Goal: Check status: Check status

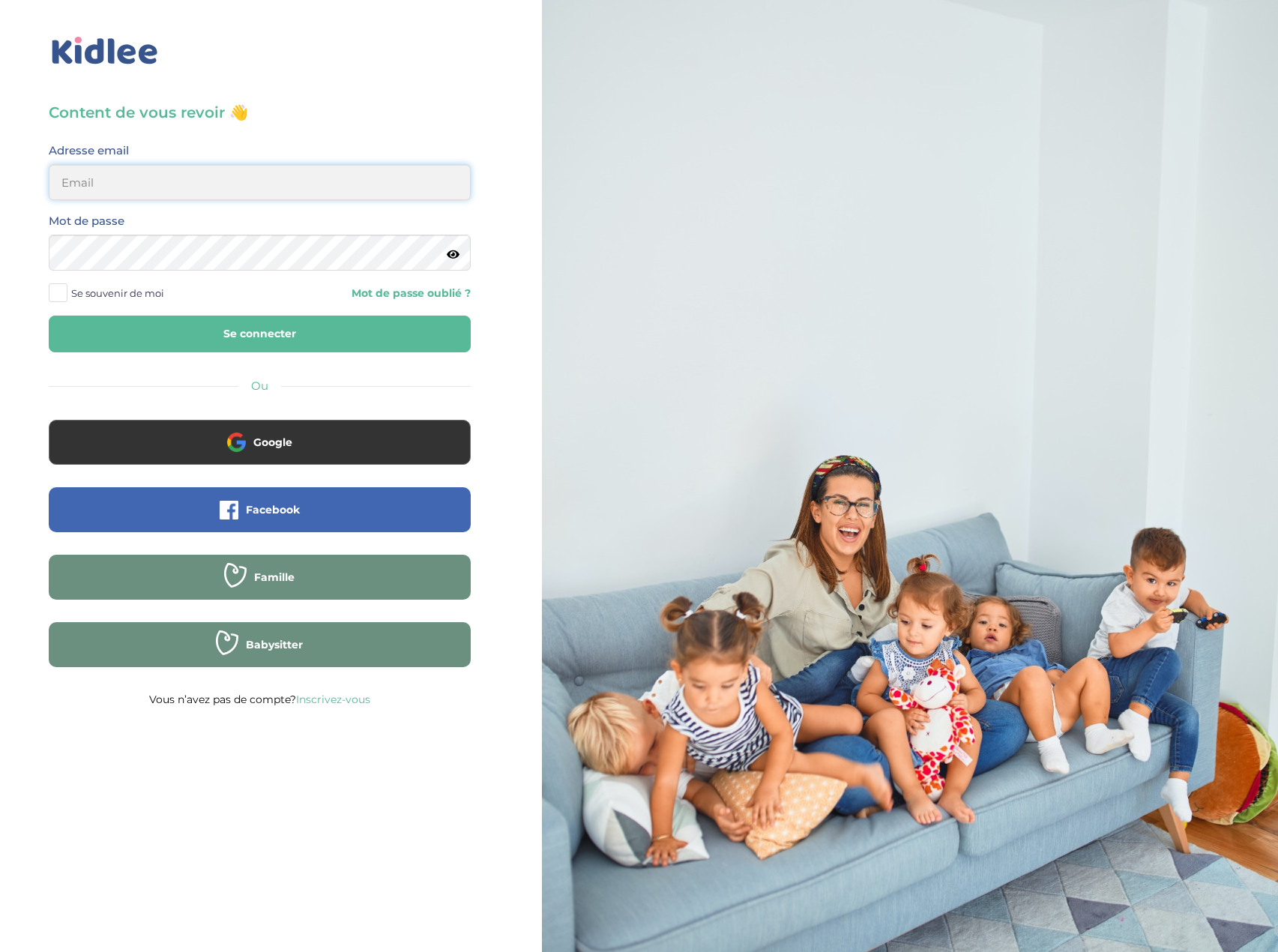
type input "eboutourlinsky@yahoo.com"
click at [302, 335] on button "Se connecter" at bounding box center [259, 334] width 422 height 37
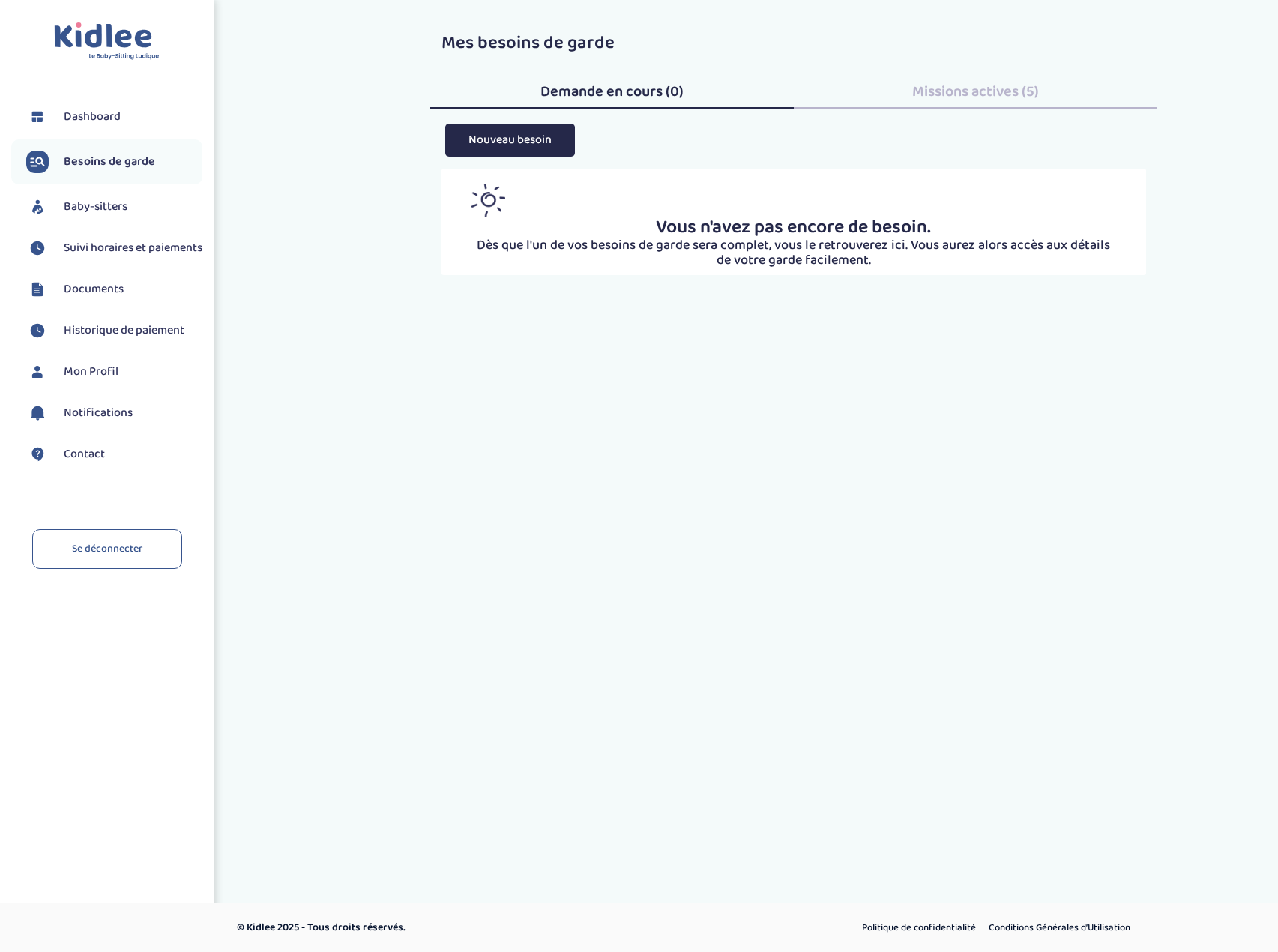
click at [110, 247] on span "Suivi horaires et paiements" at bounding box center [134, 248] width 139 height 18
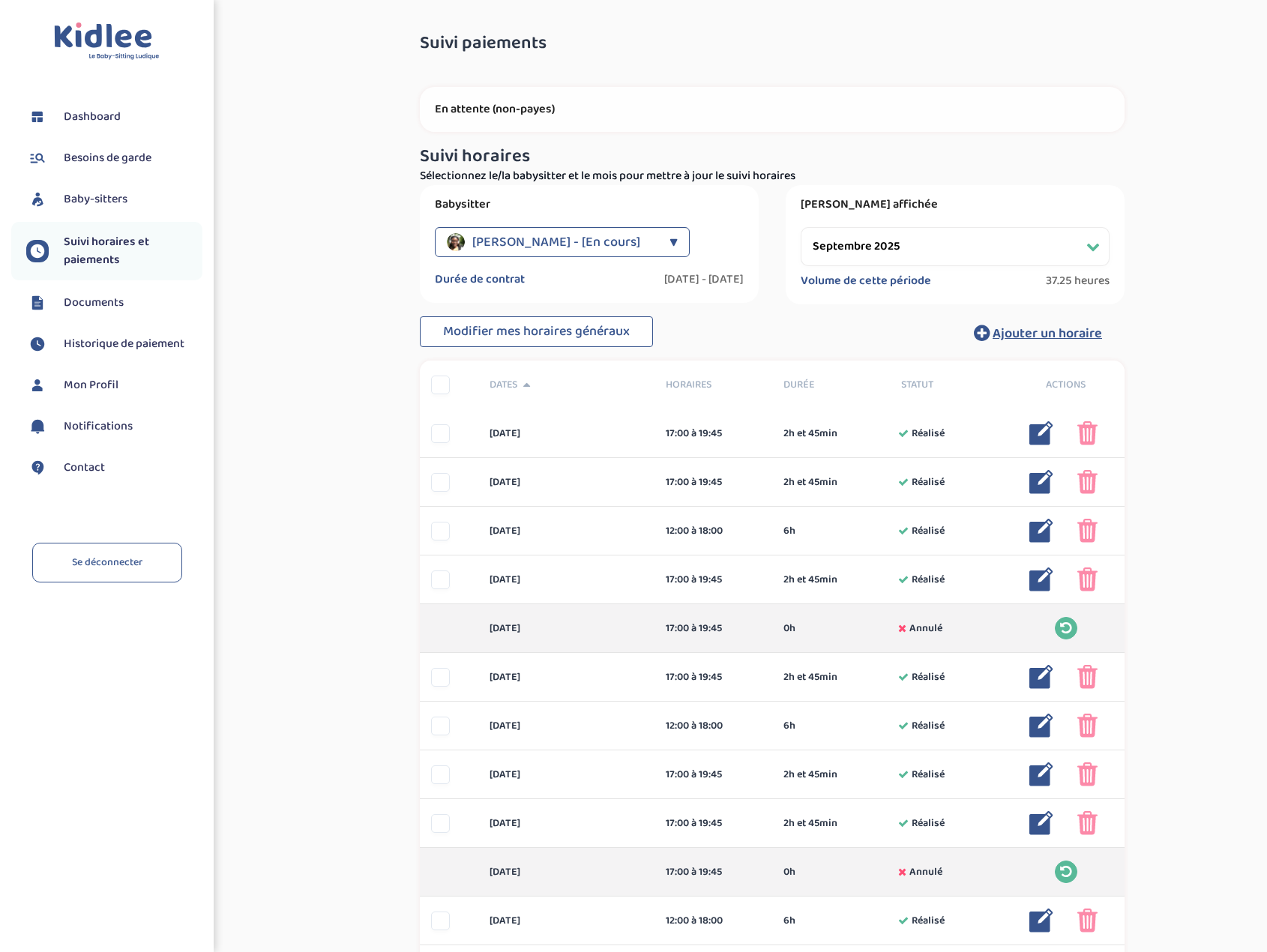
click at [669, 245] on div "▼" at bounding box center [673, 242] width 8 height 30
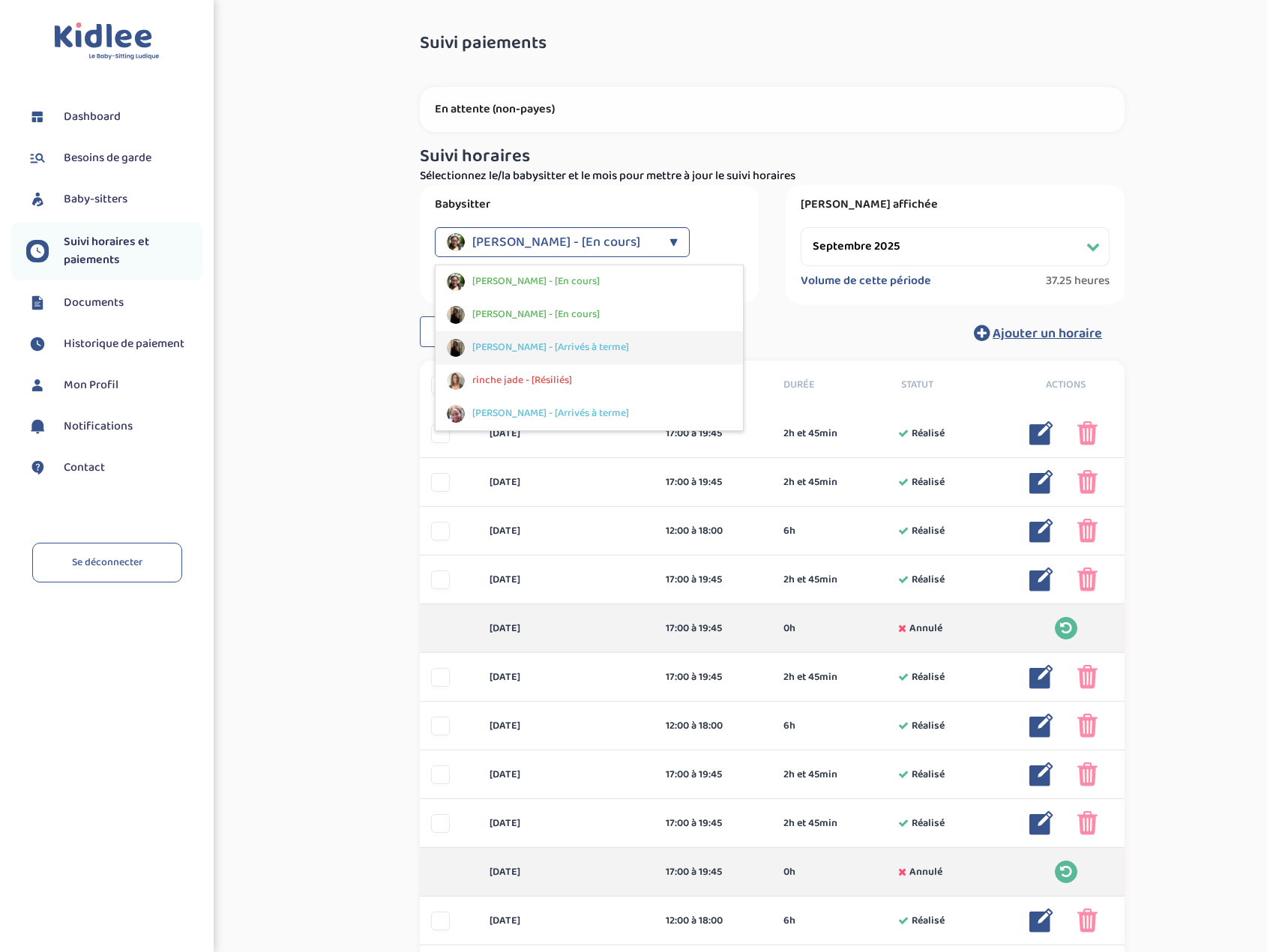
click at [554, 343] on span "[PERSON_NAME] - [Arrivés à terme]" at bounding box center [551, 348] width 156 height 16
select select "[DATE]"
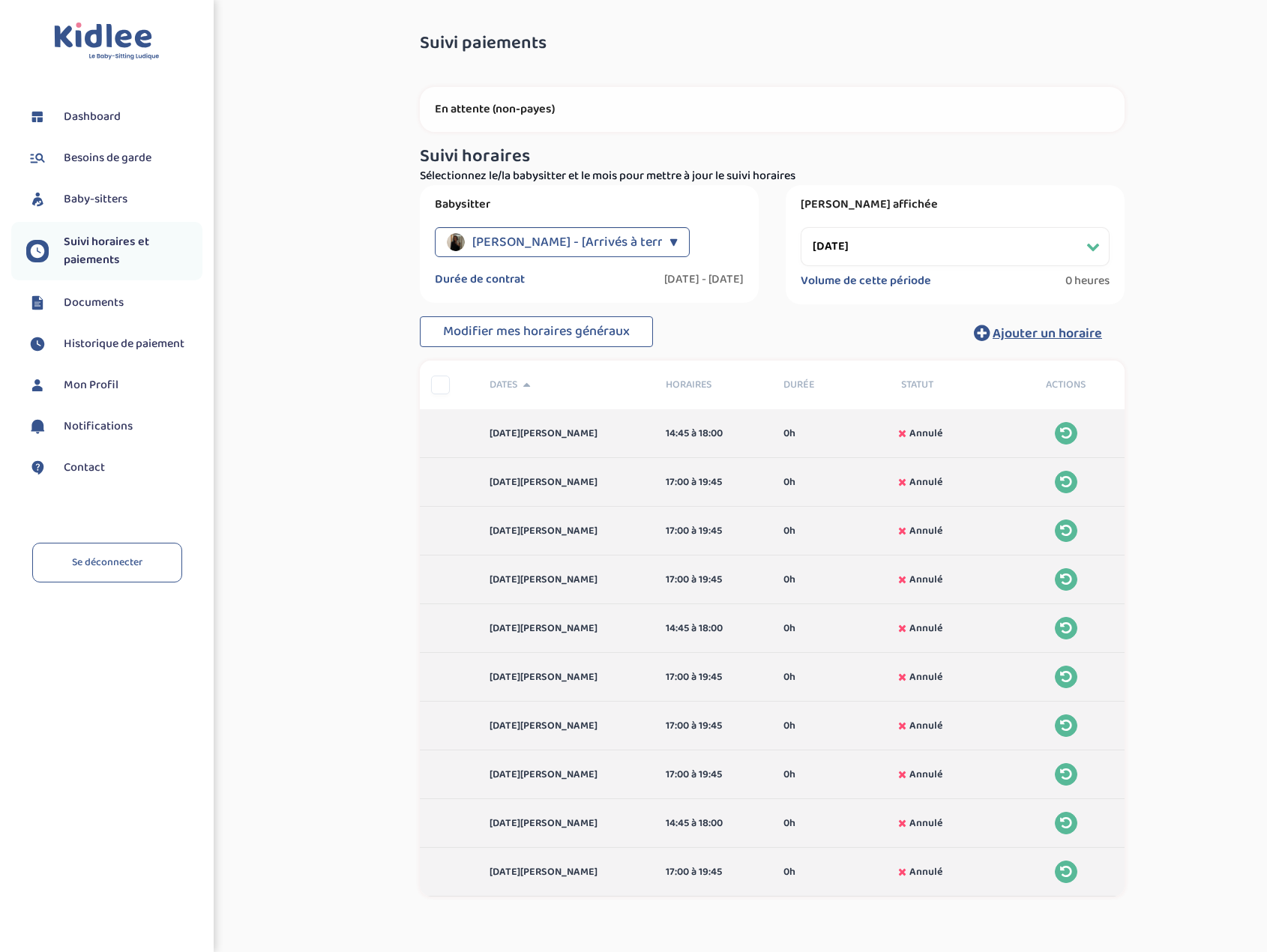
click at [672, 242] on div "▼" at bounding box center [673, 242] width 8 height 30
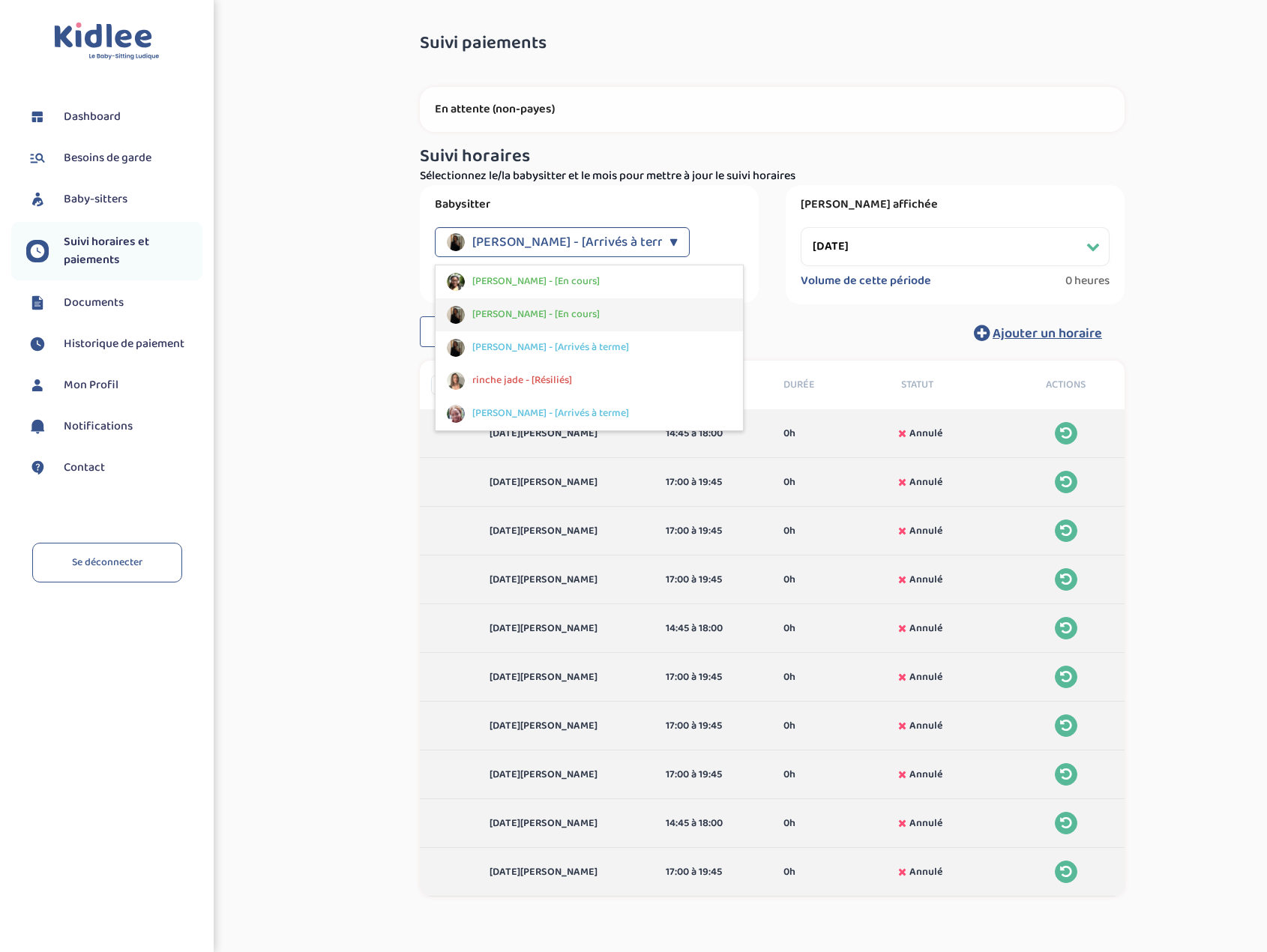
click at [552, 318] on span "[PERSON_NAME] - [En cours]" at bounding box center [536, 314] width 127 height 16
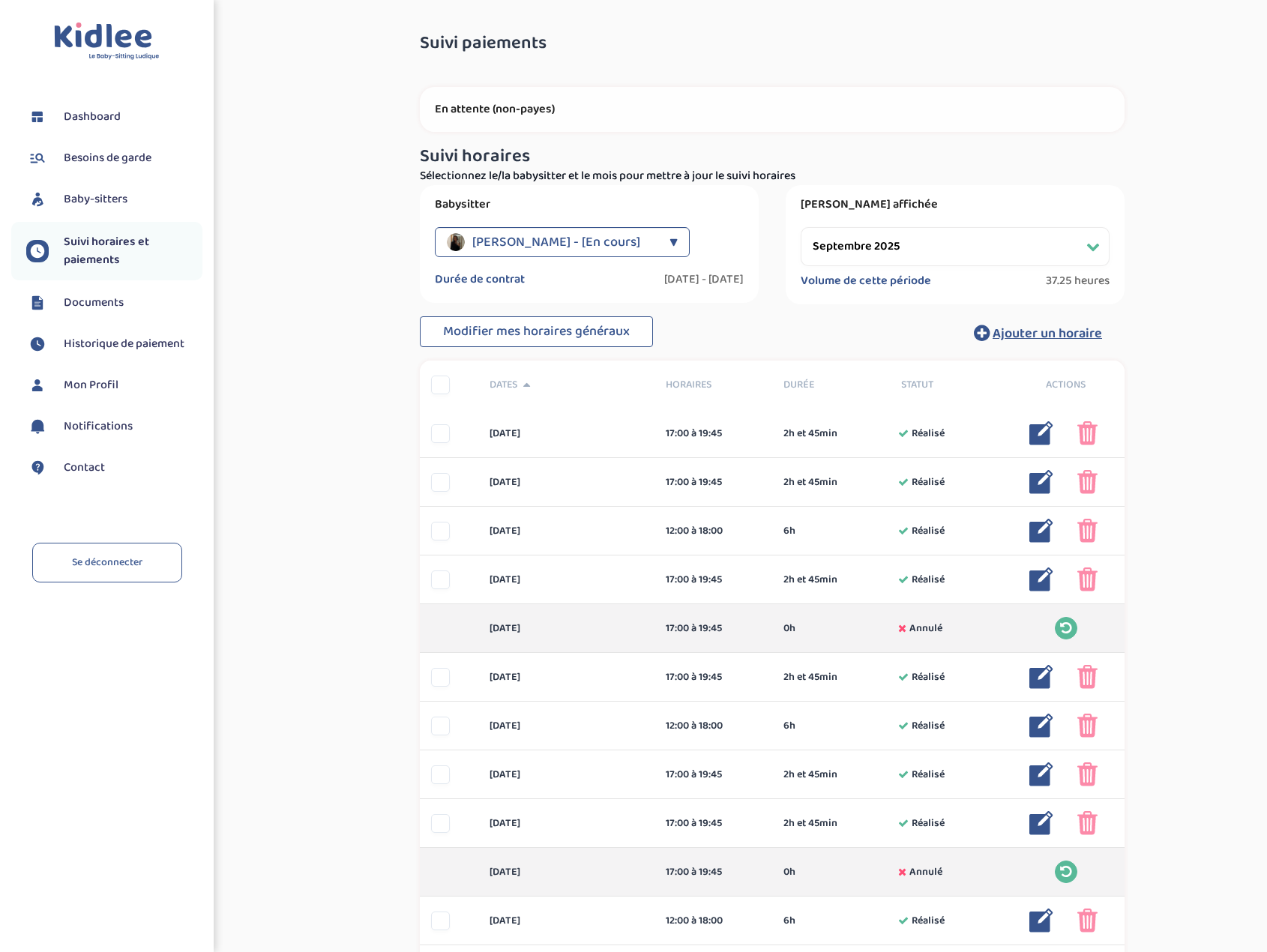
click at [658, 238] on div "[PERSON_NAME] - [En cours] ▼" at bounding box center [562, 242] width 255 height 30
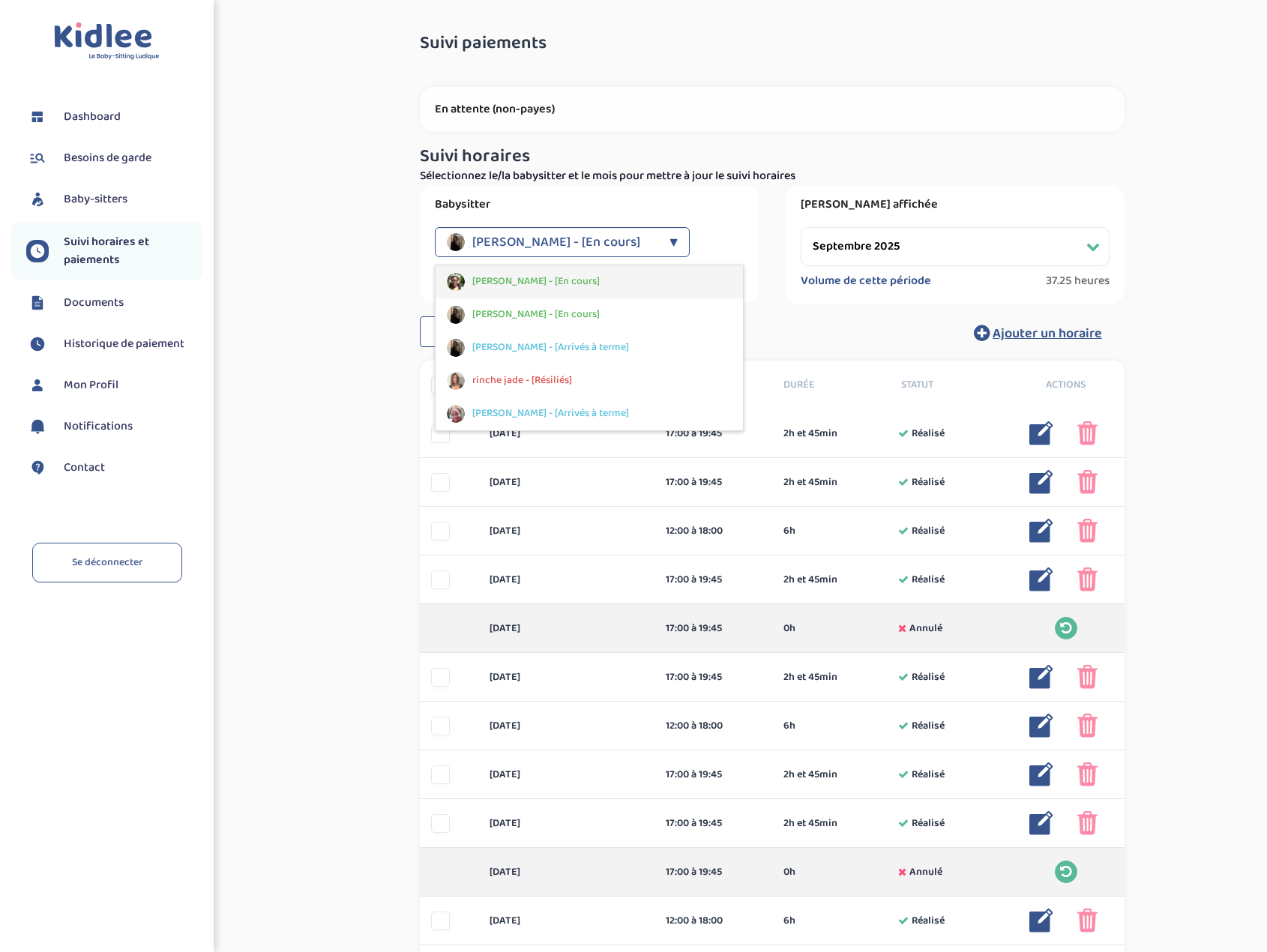
click at [581, 270] on div "[PERSON_NAME] - [En cours]" at bounding box center [589, 282] width 307 height 33
